Goal: Use online tool/utility: Utilize a website feature to perform a specific function

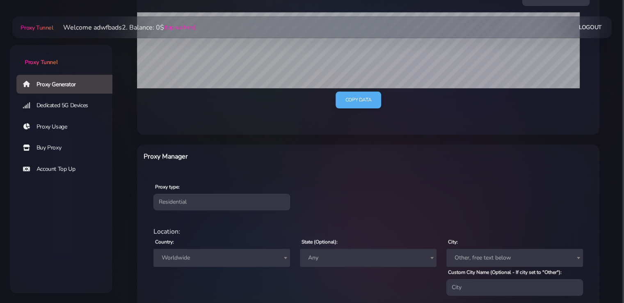
scroll to position [296, 0]
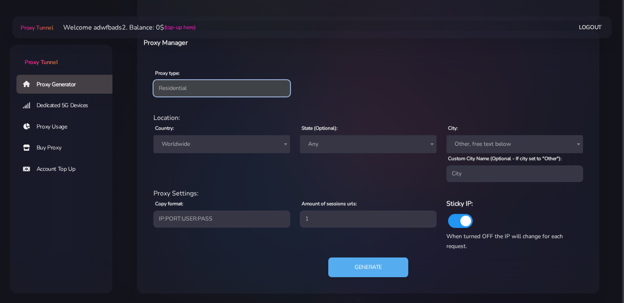
click at [208, 87] on select "Residential Static Mobile" at bounding box center [221, 88] width 137 height 16
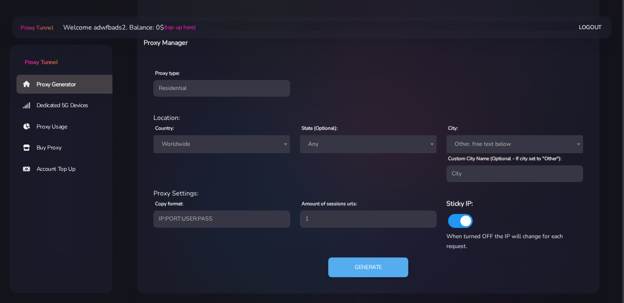
click at [220, 176] on div "Country: Worldwide [GEOGRAPHIC_DATA] [GEOGRAPHIC_DATA] [GEOGRAPHIC_DATA] [GEOGR…" at bounding box center [222, 152] width 147 height 59
click at [217, 148] on span "Worldwide" at bounding box center [221, 143] width 127 height 11
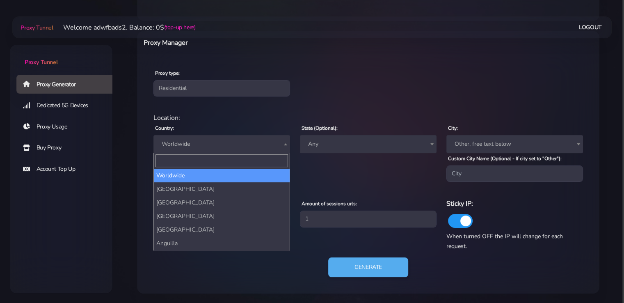
type input "г"
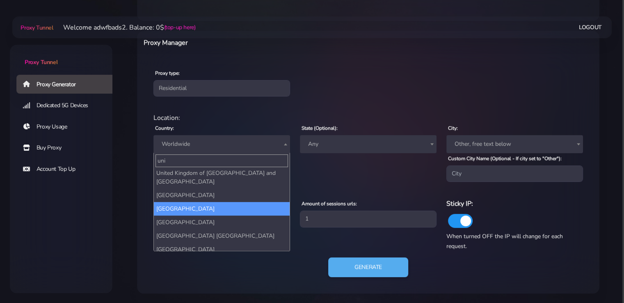
scroll to position [21, 0]
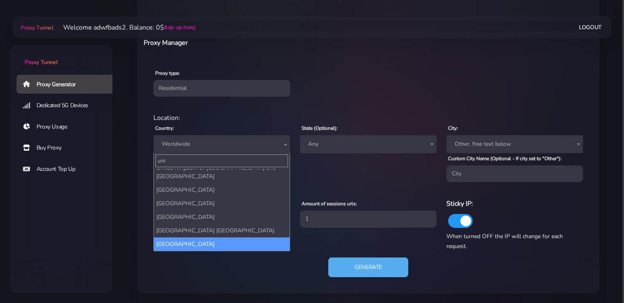
type input "uni"
select select "US"
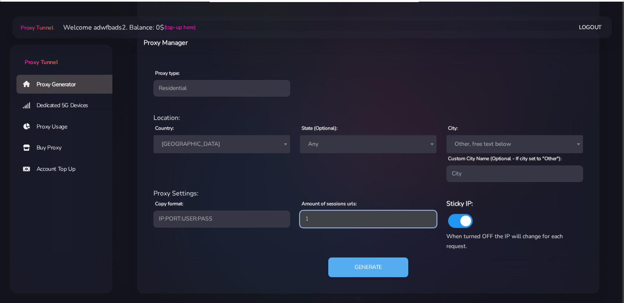
drag, startPoint x: 312, startPoint y: 222, endPoint x: 307, endPoint y: 222, distance: 4.9
click at [307, 222] on input "1" at bounding box center [368, 219] width 137 height 16
drag, startPoint x: 314, startPoint y: 224, endPoint x: 300, endPoint y: 222, distance: 13.2
click at [300, 222] on input "1" at bounding box center [368, 219] width 137 height 16
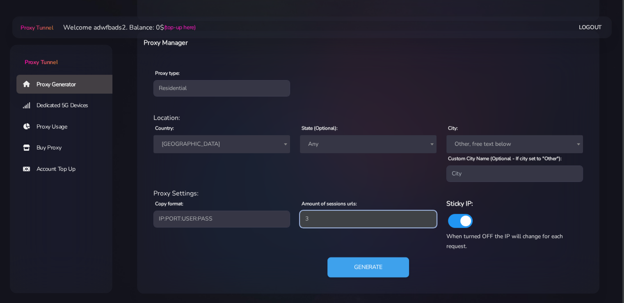
type input "3"
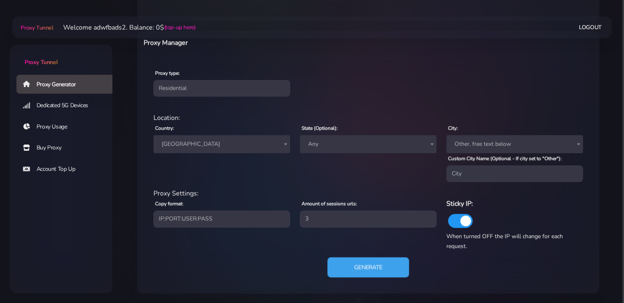
click at [365, 269] on button "Generate" at bounding box center [369, 267] width 82 height 20
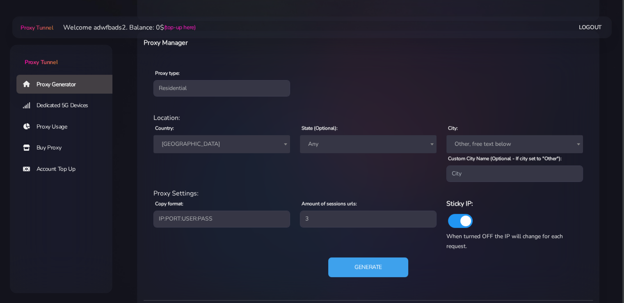
scroll to position [460, 0]
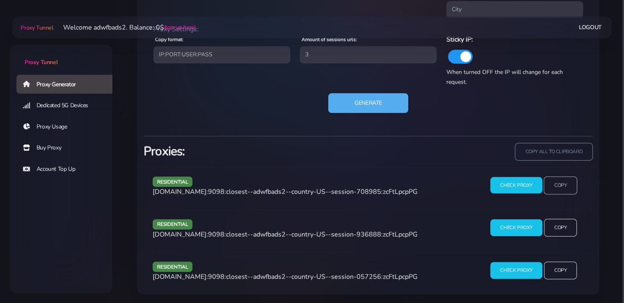
click at [552, 187] on input "Copy" at bounding box center [561, 185] width 34 height 18
